Goal: Navigation & Orientation: Understand site structure

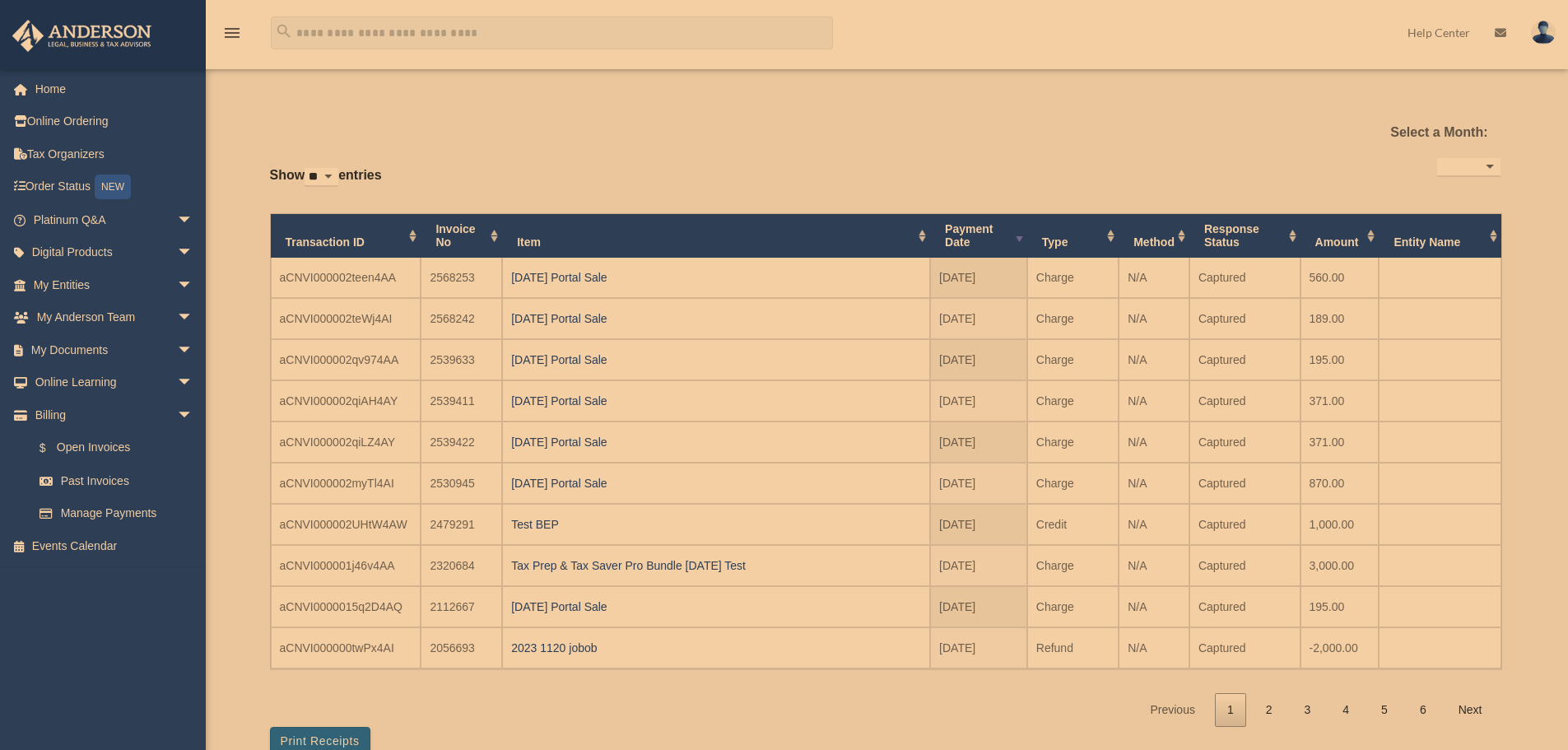
select select
click at [177, 414] on span "arrow_drop_down" at bounding box center [193, 415] width 33 height 34
click at [177, 352] on span "arrow_drop_down" at bounding box center [193, 350] width 33 height 34
click at [177, 352] on span "arrow_drop_up" at bounding box center [193, 350] width 33 height 34
click at [177, 283] on span "arrow_drop_down" at bounding box center [193, 285] width 33 height 34
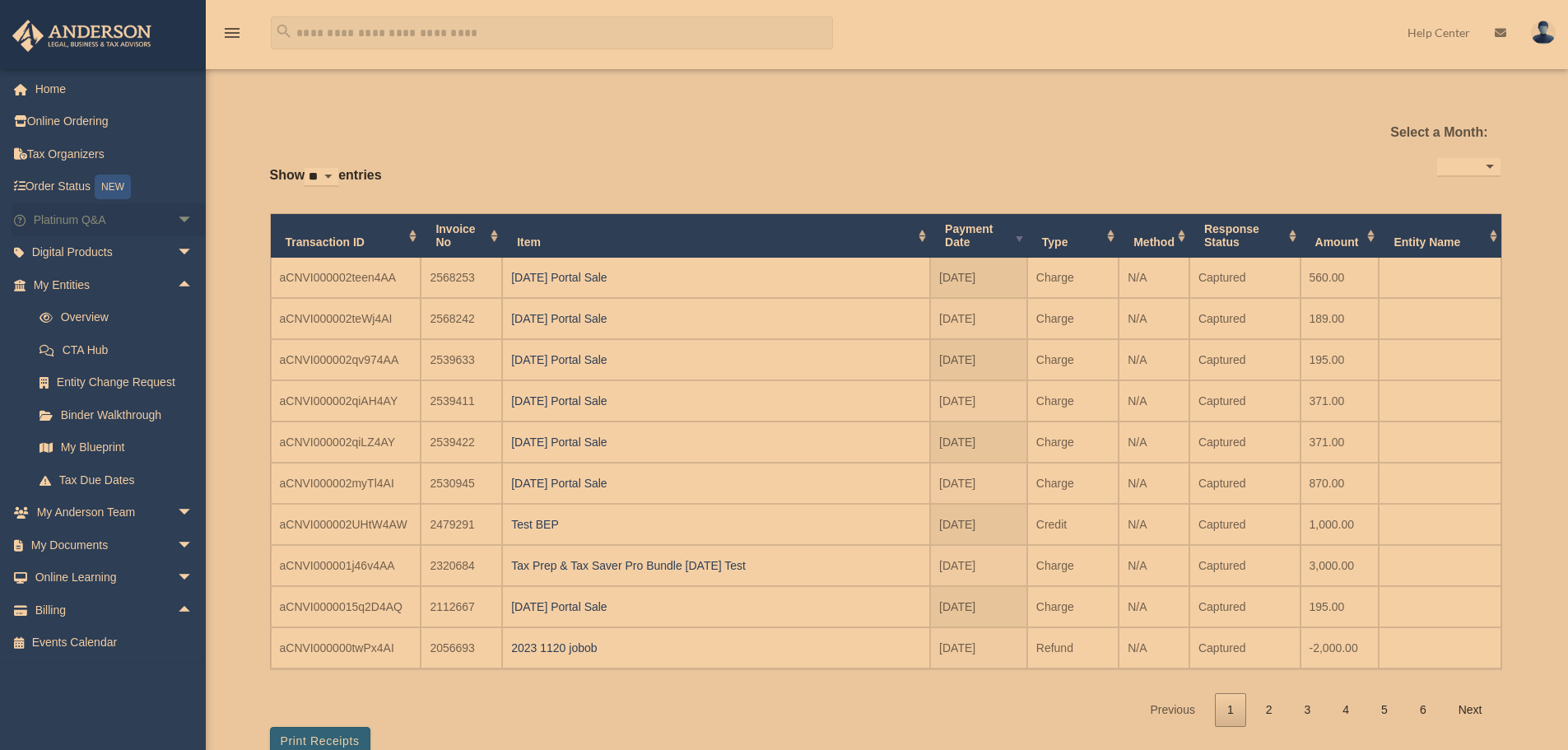
click at [177, 223] on span "arrow_drop_down" at bounding box center [193, 220] width 33 height 34
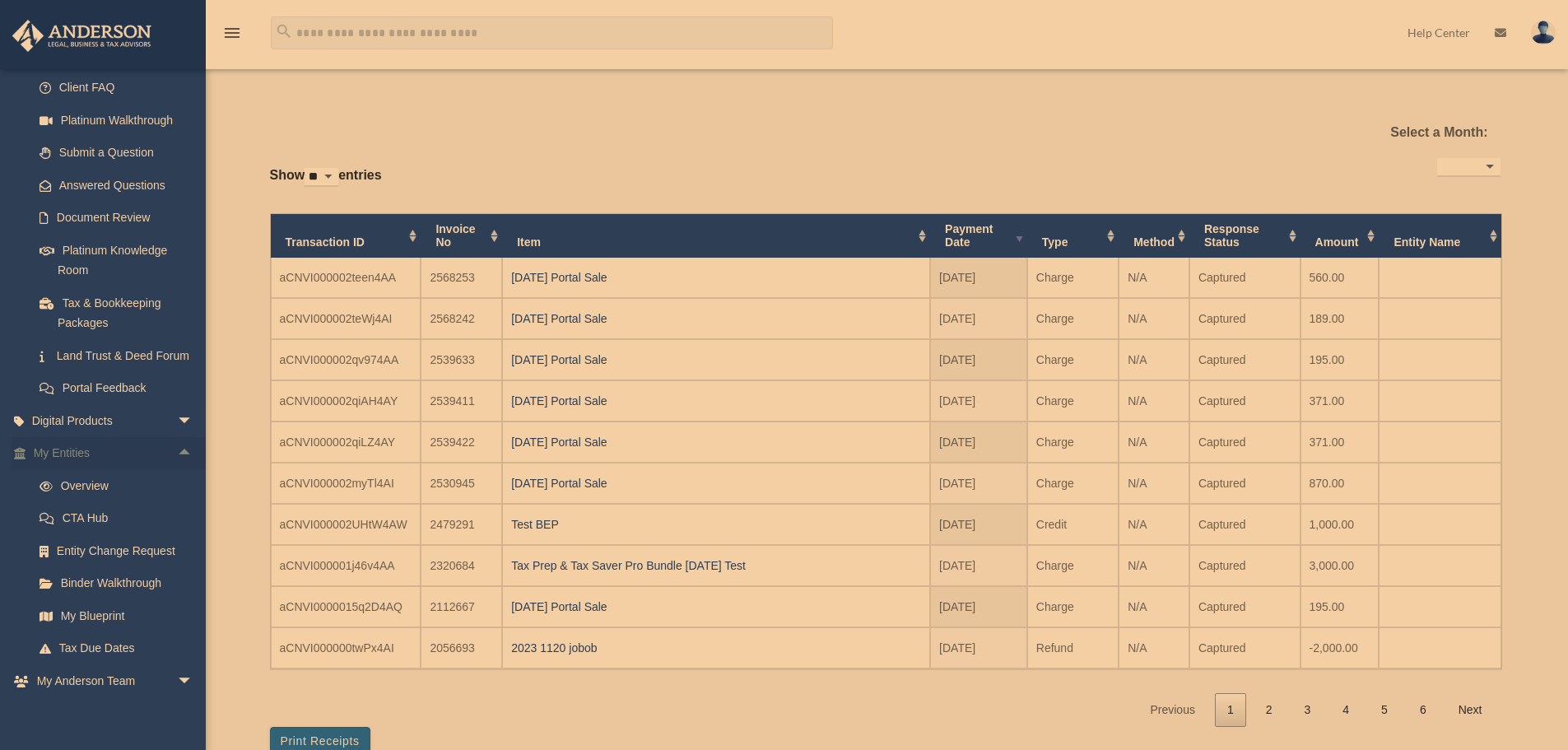
click at [177, 471] on span "arrow_drop_up" at bounding box center [193, 454] width 33 height 34
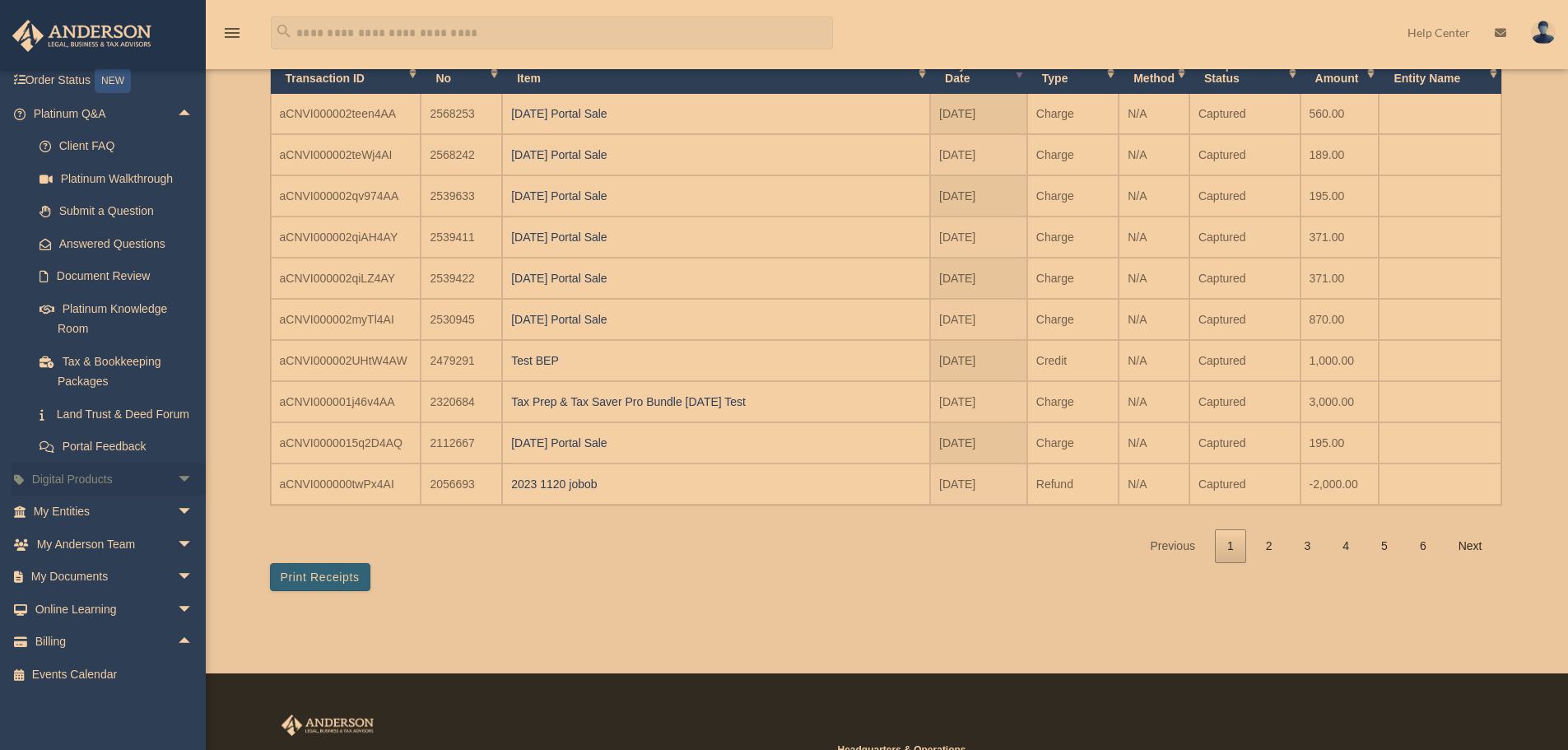
scroll to position [164, 0]
click at [177, 578] on span "arrow_drop_down" at bounding box center [193, 578] width 33 height 34
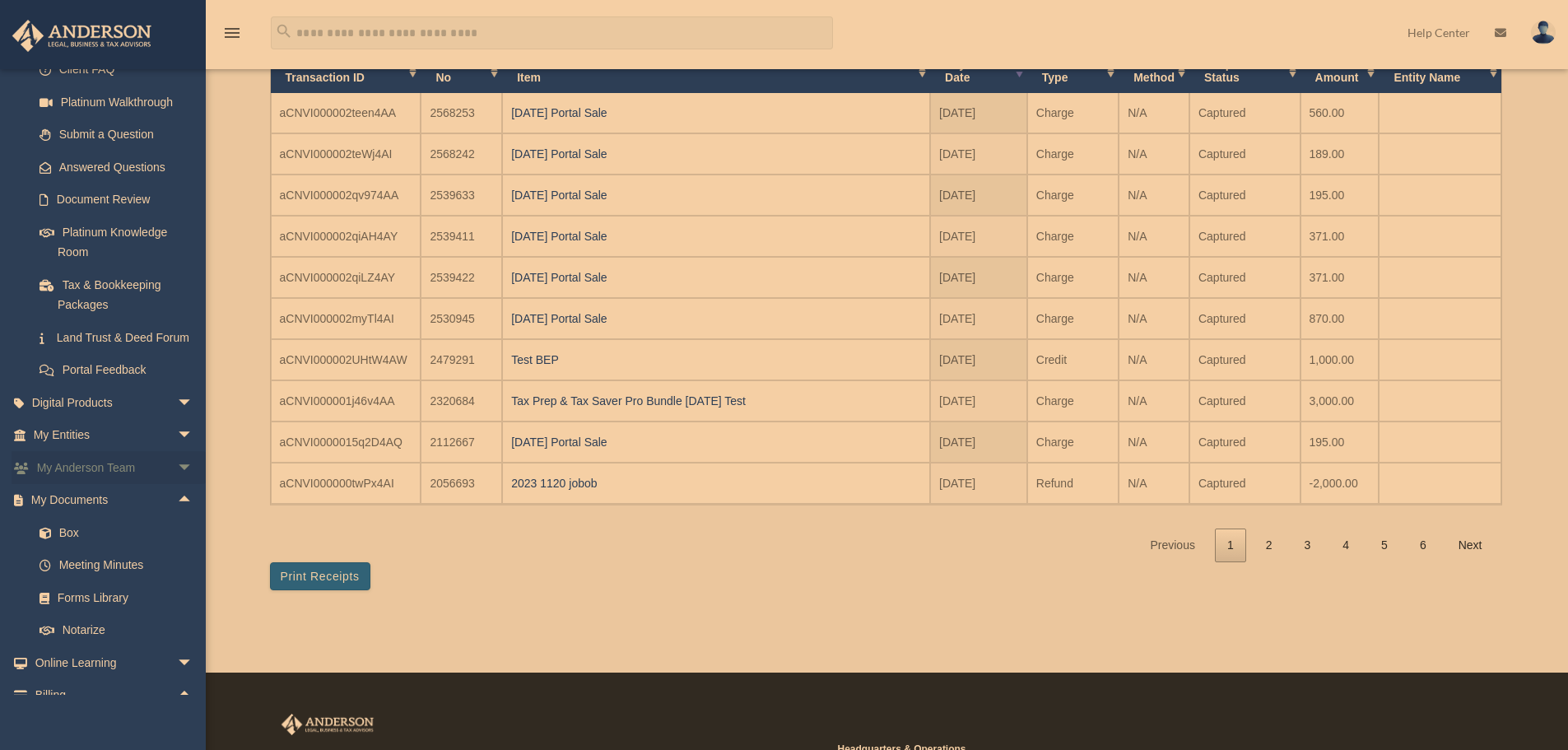
scroll to position [208, 0]
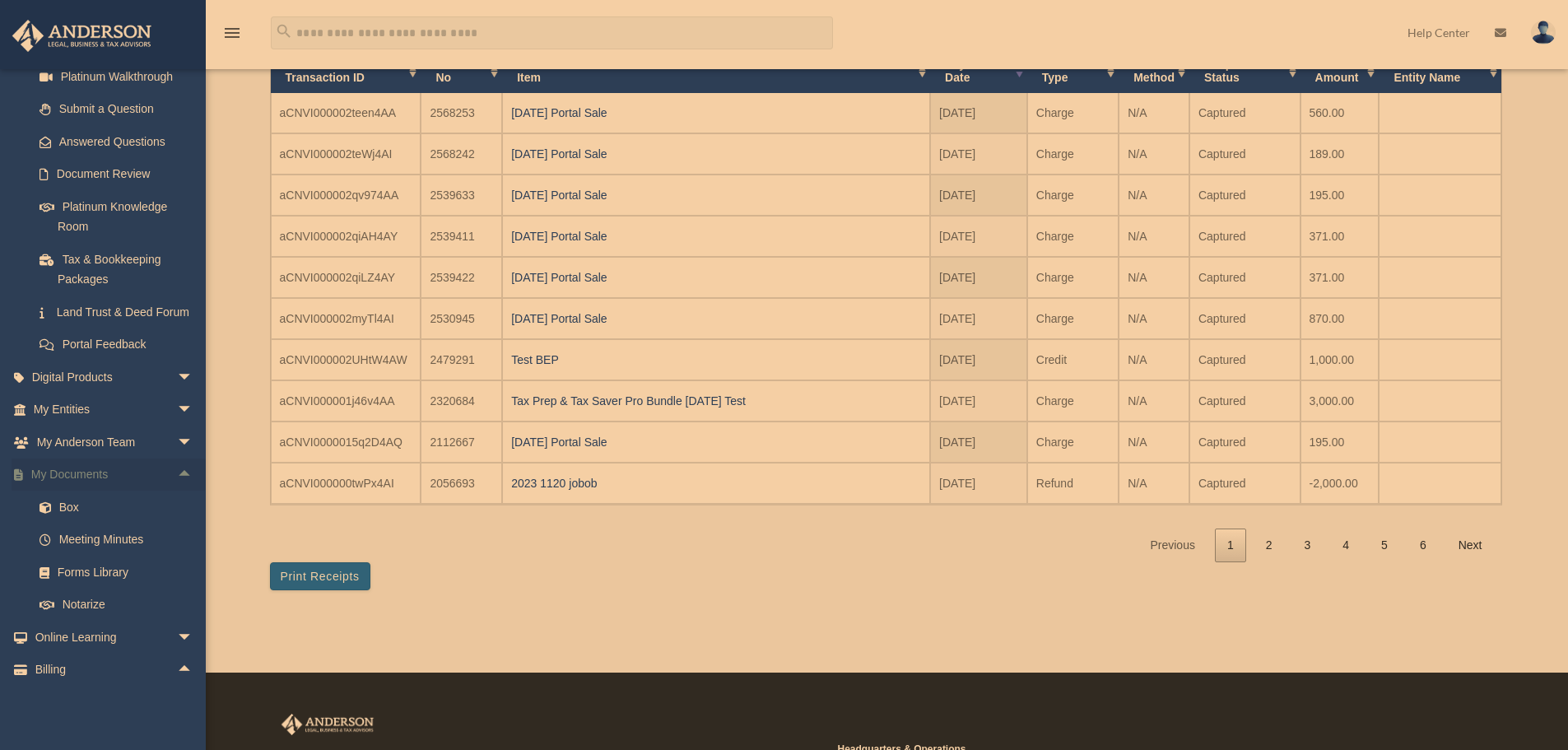
click at [178, 492] on span "arrow_drop_up" at bounding box center [193, 475] width 33 height 34
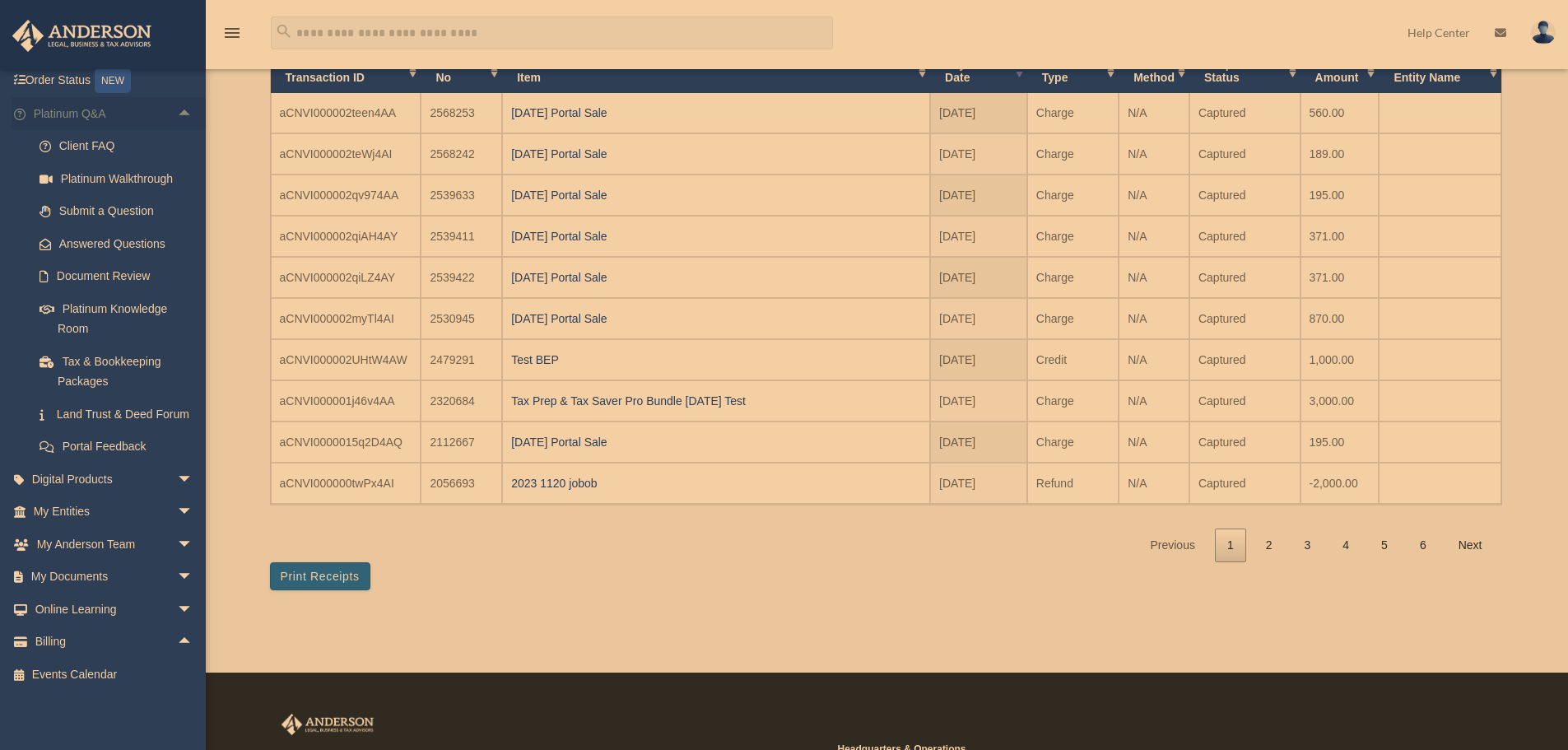
click at [177, 97] on span "arrow_drop_up" at bounding box center [193, 114] width 33 height 34
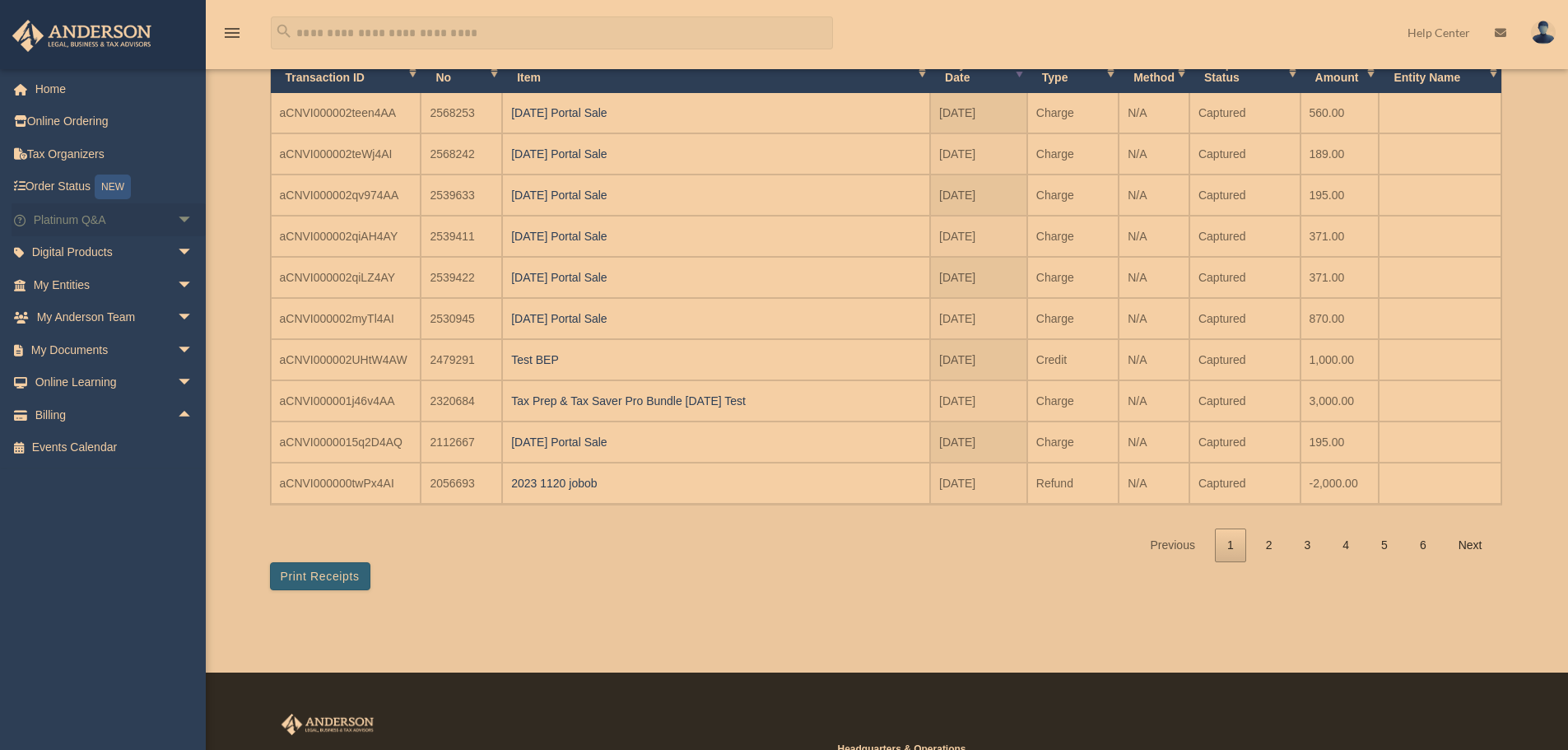
scroll to position [0, 0]
click at [177, 248] on span "arrow_drop_down" at bounding box center [193, 253] width 33 height 34
